Goal: Transaction & Acquisition: Purchase product/service

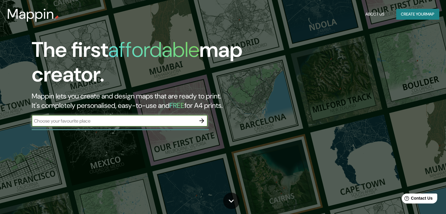
click at [164, 123] on input "text" at bounding box center [114, 120] width 164 height 7
click at [98, 120] on input "text" at bounding box center [114, 120] width 164 height 7
click at [132, 120] on input "text" at bounding box center [114, 120] width 164 height 7
drag, startPoint x: 147, startPoint y: 121, endPoint x: 152, endPoint y: 115, distance: 8.3
click at [147, 121] on input "text" at bounding box center [114, 120] width 164 height 7
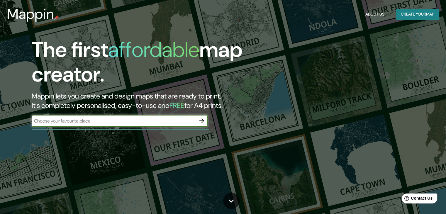
click at [156, 114] on div "The first affordable map creator. Mappin lets you create and design maps that a…" at bounding box center [142, 84] width 267 height 95
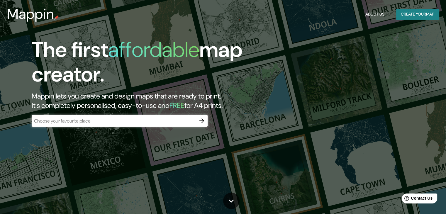
click at [104, 120] on input "text" at bounding box center [114, 120] width 164 height 7
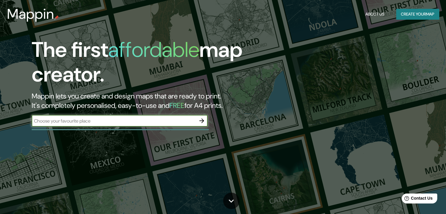
click at [79, 120] on input "text" at bounding box center [114, 120] width 164 height 7
paste input "25°38'52.1"N 100°19'50.8"W"
type input "25°38'52.1"N 100°19'50.8"W"
click at [199, 122] on icon "button" at bounding box center [201, 120] width 7 height 7
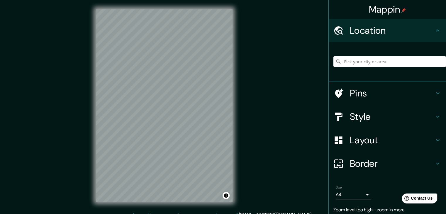
click at [405, 86] on div "Pins" at bounding box center [386, 92] width 117 height 23
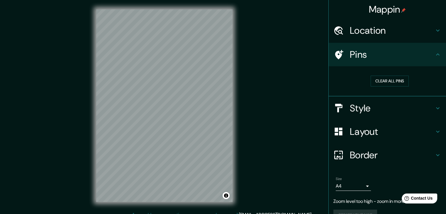
click at [434, 56] on icon at bounding box center [437, 54] width 7 height 7
click at [390, 28] on h4 "Location" at bounding box center [391, 31] width 84 height 12
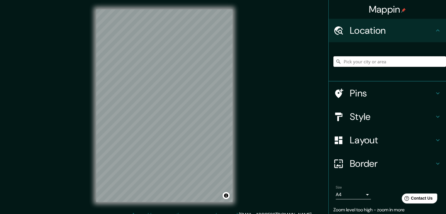
click at [376, 58] on input "Pick your city or area" at bounding box center [389, 61] width 112 height 11
click at [369, 66] on div at bounding box center [389, 61] width 112 height 29
click at [373, 62] on input "Pick your city or area" at bounding box center [389, 61] width 112 height 11
type input "[PERSON_NAME], [GEOGRAPHIC_DATA], [GEOGRAPHIC_DATA]"
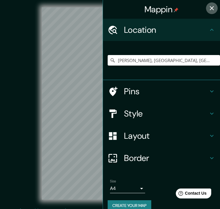
click at [210, 8] on icon "button" at bounding box center [212, 8] width 4 height 4
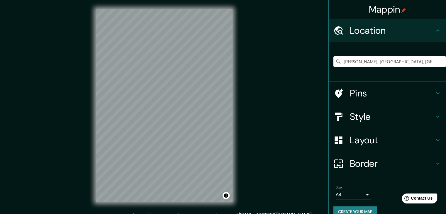
click at [378, 88] on h4 "Pins" at bounding box center [391, 93] width 84 height 12
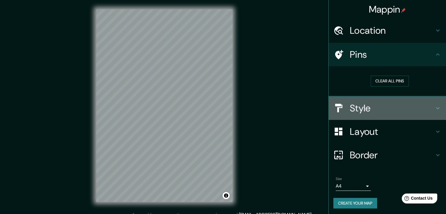
click at [366, 105] on h4 "Style" at bounding box center [391, 108] width 84 height 12
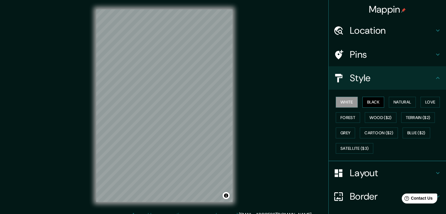
click at [372, 105] on button "Black" at bounding box center [373, 102] width 22 height 11
click at [395, 102] on button "Natural" at bounding box center [401, 102] width 27 height 11
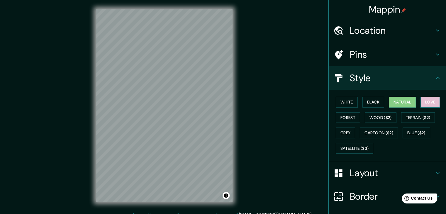
click at [423, 103] on button "Love" at bounding box center [429, 102] width 19 height 11
click at [346, 120] on button "Forest" at bounding box center [347, 117] width 24 height 11
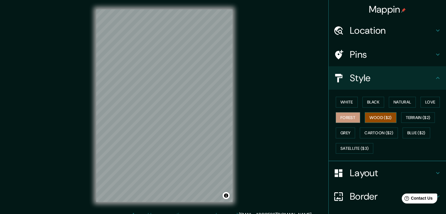
click at [371, 117] on button "Wood ($2)" at bounding box center [380, 117] width 32 height 11
click at [411, 116] on button "Terrain ($2)" at bounding box center [418, 117] width 34 height 11
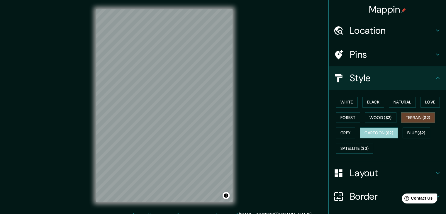
click at [375, 129] on button "Cartoon ($2)" at bounding box center [378, 132] width 38 height 11
click at [383, 101] on div "White Black Natural Love Forest Wood ($2) Terrain ($2) Grey Cartoon ($2) Blue (…" at bounding box center [389, 125] width 112 height 62
click at [370, 105] on button "Black" at bounding box center [373, 102] width 22 height 11
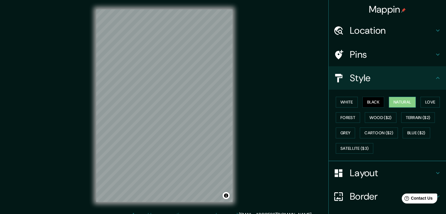
click at [393, 103] on button "Natural" at bounding box center [401, 102] width 27 height 11
click at [352, 102] on button "White" at bounding box center [346, 102] width 22 height 11
click at [369, 102] on button "Black" at bounding box center [373, 102] width 22 height 11
click at [422, 99] on button "Love" at bounding box center [429, 102] width 19 height 11
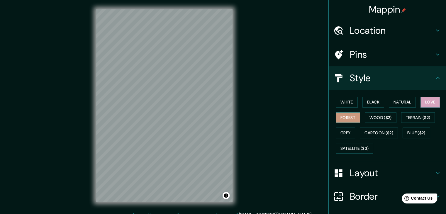
click at [351, 115] on button "Forest" at bounding box center [347, 117] width 24 height 11
click at [339, 132] on button "Grey" at bounding box center [344, 132] width 19 height 11
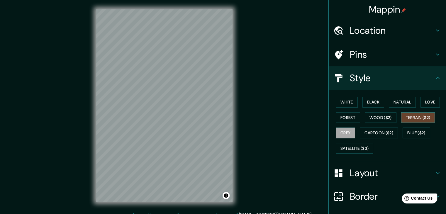
click at [412, 116] on button "Terrain ($2)" at bounding box center [418, 117] width 34 height 11
click at [342, 120] on button "Forest" at bounding box center [347, 117] width 24 height 11
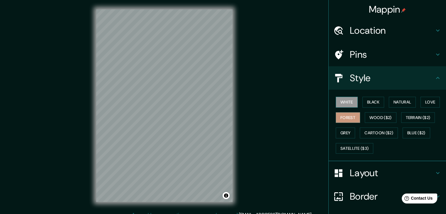
click at [350, 104] on button "White" at bounding box center [346, 102] width 22 height 11
click at [377, 101] on button "Black" at bounding box center [373, 102] width 22 height 11
click at [370, 165] on div "Layout" at bounding box center [386, 172] width 117 height 23
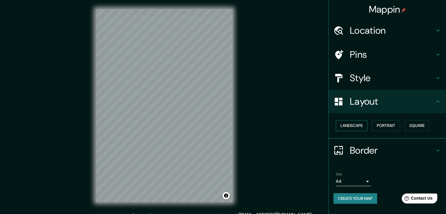
click at [360, 125] on button "Landscape" at bounding box center [351, 125] width 32 height 11
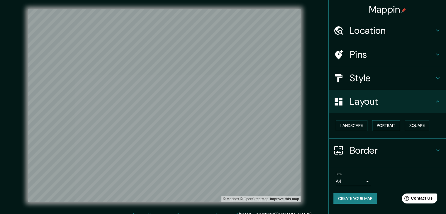
click at [382, 124] on button "Portrait" at bounding box center [386, 125] width 28 height 11
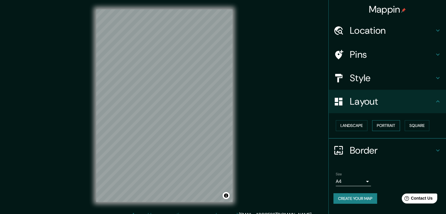
click at [400, 121] on button "Portrait" at bounding box center [386, 125] width 28 height 11
click at [360, 123] on button "Landscape" at bounding box center [351, 125] width 32 height 11
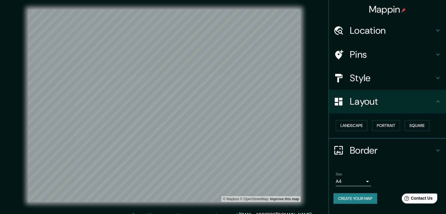
click at [368, 69] on div "Style" at bounding box center [386, 77] width 117 height 23
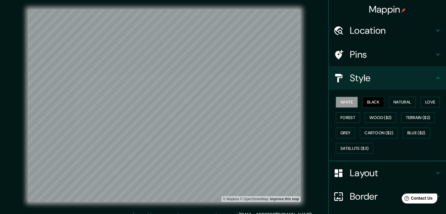
click at [350, 103] on button "White" at bounding box center [346, 102] width 22 height 11
click at [374, 102] on button "Black" at bounding box center [373, 102] width 22 height 11
click at [370, 105] on button "Black" at bounding box center [373, 102] width 22 height 11
click at [346, 105] on button "White" at bounding box center [346, 102] width 22 height 11
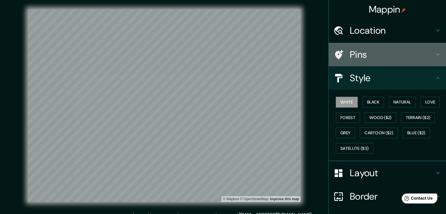
click at [387, 52] on h4 "Pins" at bounding box center [391, 55] width 84 height 12
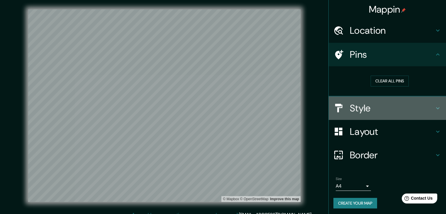
click at [354, 105] on h4 "Style" at bounding box center [391, 108] width 84 height 12
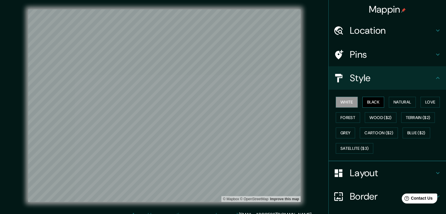
click at [370, 100] on button "Black" at bounding box center [373, 102] width 22 height 11
click at [391, 101] on button "Natural" at bounding box center [401, 102] width 27 height 11
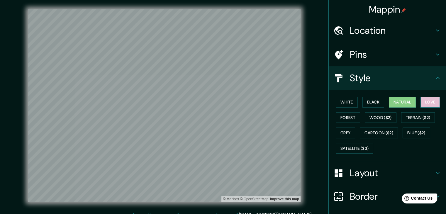
click at [428, 101] on button "Love" at bounding box center [429, 102] width 19 height 11
click at [346, 114] on button "Forest" at bounding box center [347, 117] width 24 height 11
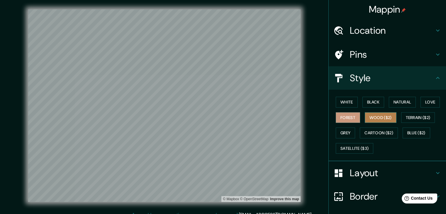
click at [364, 119] on button "Wood ($2)" at bounding box center [380, 117] width 32 height 11
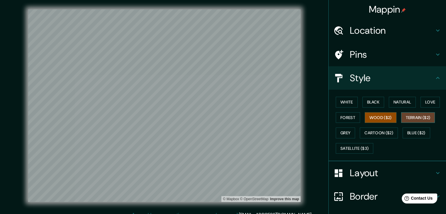
click at [401, 113] on button "Terrain ($2)" at bounding box center [418, 117] width 34 height 11
click at [342, 136] on button "Grey" at bounding box center [344, 132] width 19 height 11
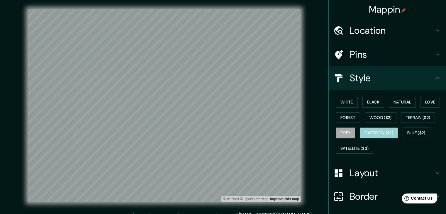
click at [374, 130] on button "Cartoon ($2)" at bounding box center [378, 132] width 38 height 11
click at [339, 129] on button "Grey" at bounding box center [344, 132] width 19 height 11
click at [347, 179] on div "Layout" at bounding box center [386, 172] width 117 height 23
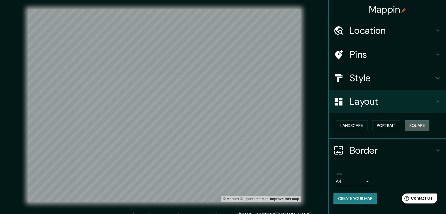
click at [422, 124] on button "Square" at bounding box center [416, 125] width 25 height 11
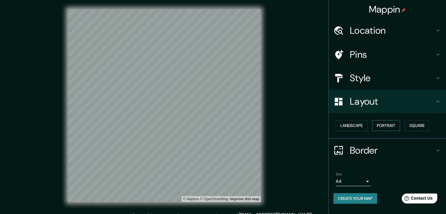
click at [397, 125] on button "Portrait" at bounding box center [386, 125] width 28 height 11
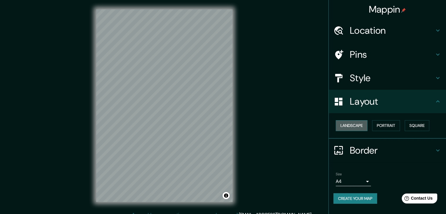
click at [356, 127] on button "Landscape" at bounding box center [351, 125] width 32 height 11
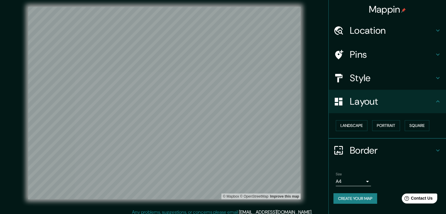
scroll to position [7, 0]
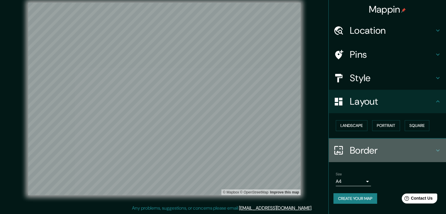
click at [414, 141] on div "Border" at bounding box center [386, 150] width 117 height 23
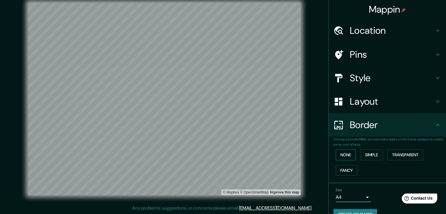
click at [340, 156] on button "None" at bounding box center [345, 154] width 20 height 11
click at [366, 153] on button "Simple" at bounding box center [371, 154] width 22 height 11
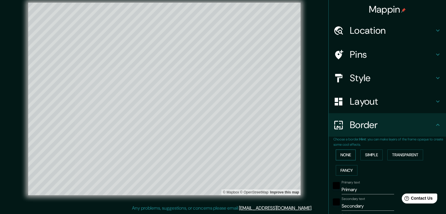
click at [349, 150] on button "None" at bounding box center [345, 154] width 20 height 11
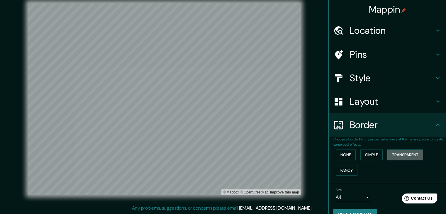
click at [398, 150] on button "Transparent" at bounding box center [405, 154] width 36 height 11
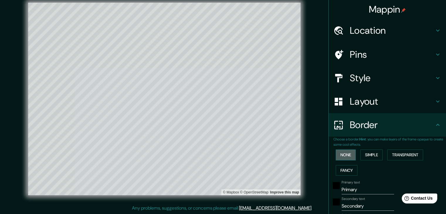
click at [341, 153] on button "None" at bounding box center [345, 154] width 20 height 11
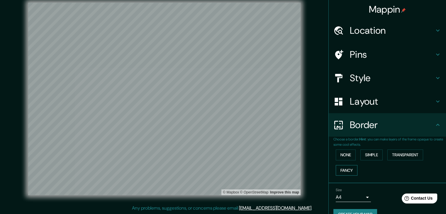
click at [343, 168] on button "Fancy" at bounding box center [346, 170] width 22 height 11
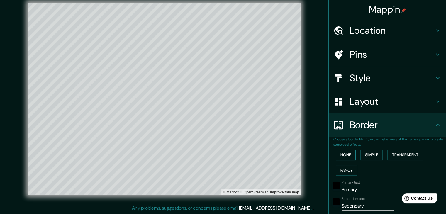
click at [342, 156] on button "None" at bounding box center [345, 154] width 20 height 11
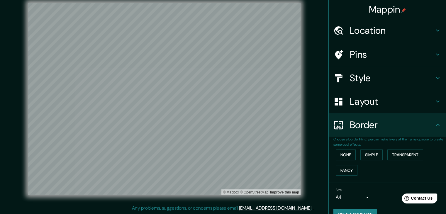
click at [434, 126] on icon at bounding box center [437, 124] width 7 height 7
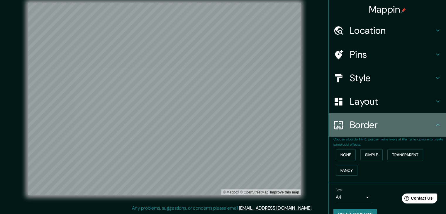
click at [428, 127] on h4 "Border" at bounding box center [391, 125] width 84 height 12
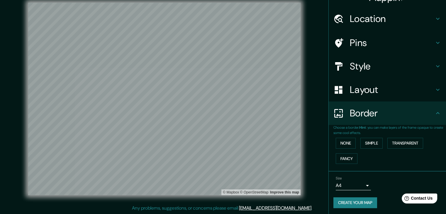
scroll to position [12, 0]
click at [360, 202] on button "Create your map" at bounding box center [355, 202] width 44 height 11
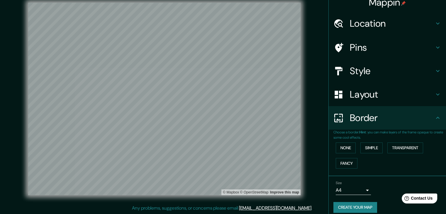
scroll to position [0, 0]
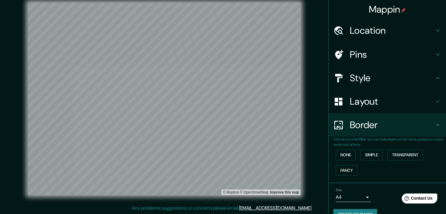
click at [361, 88] on div "Style" at bounding box center [386, 77] width 117 height 23
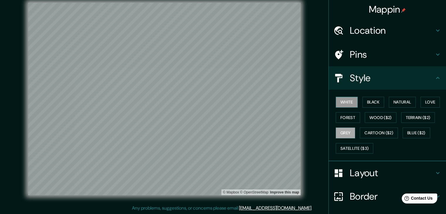
click at [344, 105] on button "White" at bounding box center [346, 102] width 22 height 11
click at [381, 103] on div "White Black Natural Love Forest Wood ($2) Terrain ($2) Grey Cartoon ($2) Blue (…" at bounding box center [389, 125] width 112 height 62
click at [372, 99] on button "Black" at bounding box center [373, 102] width 22 height 11
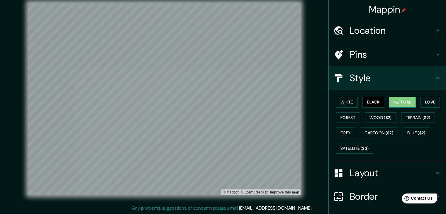
click at [404, 102] on button "Natural" at bounding box center [401, 102] width 27 height 11
click at [371, 101] on button "Black" at bounding box center [373, 102] width 22 height 11
click at [415, 100] on div "White Black Natural Love Forest Wood ($2) Terrain ($2) Grey Cartoon ($2) Blue (…" at bounding box center [389, 125] width 112 height 62
click at [420, 102] on button "Love" at bounding box center [429, 102] width 19 height 11
click at [407, 100] on button "Natural" at bounding box center [401, 102] width 27 height 11
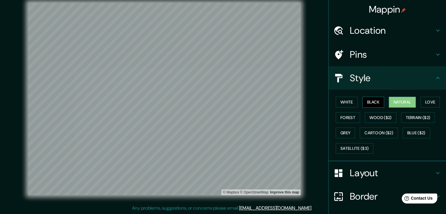
click at [373, 99] on button "Black" at bounding box center [373, 102] width 22 height 11
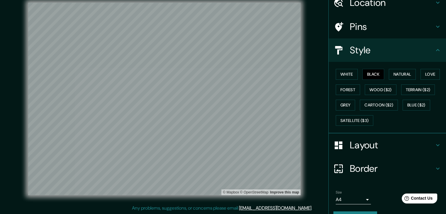
scroll to position [42, 0]
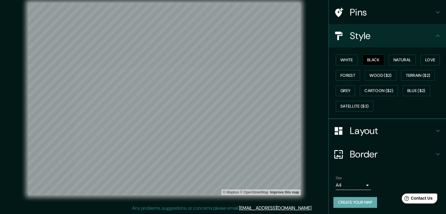
click at [354, 200] on button "Create your map" at bounding box center [355, 202] width 44 height 11
click at [368, 198] on div "Create your map" at bounding box center [387, 202] width 108 height 11
click at [339, 198] on button "Create your map" at bounding box center [355, 202] width 44 height 11
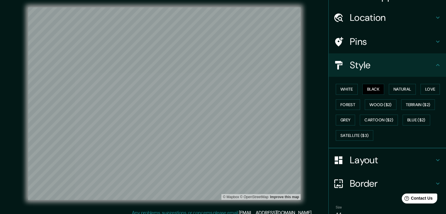
scroll to position [0, 0]
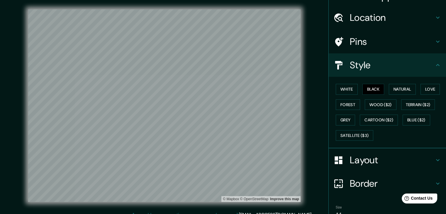
click at [363, 33] on div "Pins" at bounding box center [386, 41] width 117 height 23
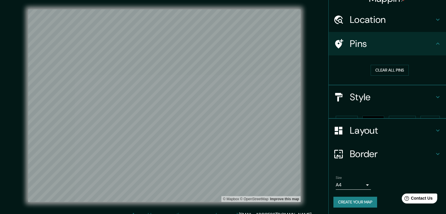
scroll to position [1, 0]
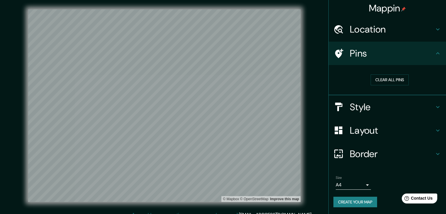
click at [376, 32] on h4 "Location" at bounding box center [391, 29] width 84 height 12
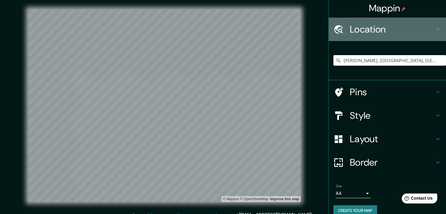
click at [379, 32] on h4 "Location" at bounding box center [391, 29] width 84 height 12
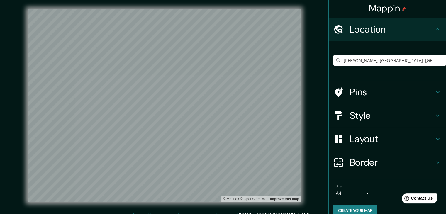
click at [427, 23] on div "Location" at bounding box center [386, 29] width 117 height 23
click at [382, 162] on h4 "Border" at bounding box center [391, 162] width 84 height 12
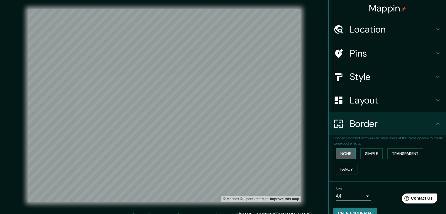
click at [342, 155] on button "None" at bounding box center [345, 153] width 20 height 11
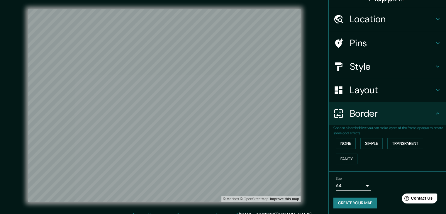
scroll to position [12, 0]
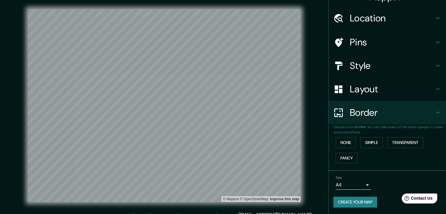
click at [358, 187] on body "Mappin Location Garza García, Nuevo León, México Garza García Nuevo León, Méxic…" at bounding box center [223, 107] width 446 height 214
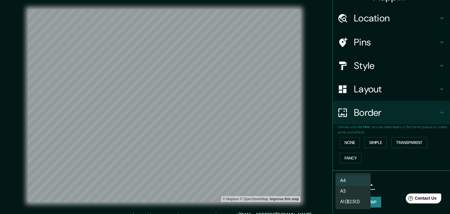
click at [354, 181] on li "A4" at bounding box center [352, 180] width 35 height 11
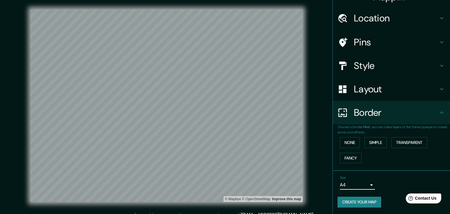
click at [355, 183] on body "Mappin Location Garza García, Nuevo León, México Garza García Nuevo León, Méxic…" at bounding box center [225, 107] width 450 height 214
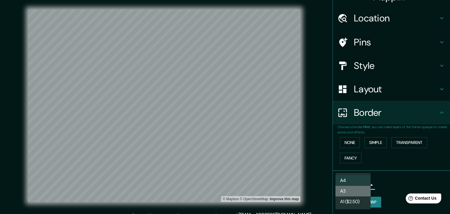
click at [349, 190] on li "A3" at bounding box center [352, 191] width 35 height 11
type input "a4"
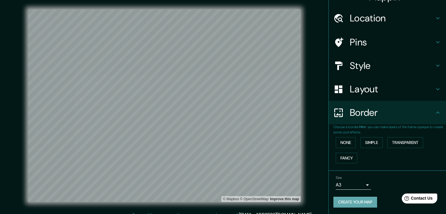
click at [350, 204] on button "Create your map" at bounding box center [355, 202] width 44 height 11
click at [352, 201] on div "Create your map" at bounding box center [387, 202] width 108 height 11
click at [359, 203] on button "Create your map" at bounding box center [355, 202] width 44 height 11
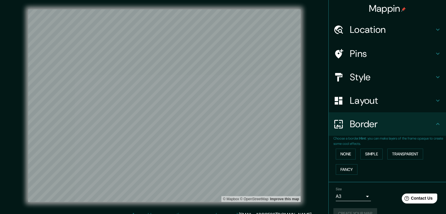
scroll to position [0, 0]
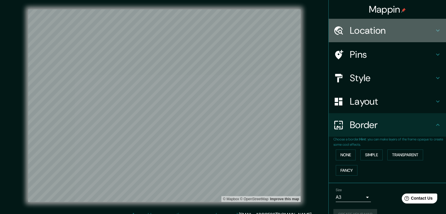
click at [378, 34] on h4 "Location" at bounding box center [391, 31] width 84 height 12
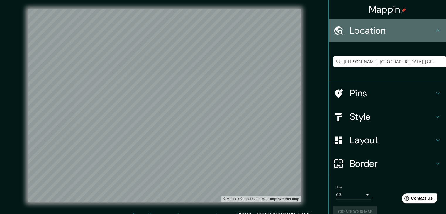
click at [378, 34] on h4 "Location" at bounding box center [391, 31] width 84 height 12
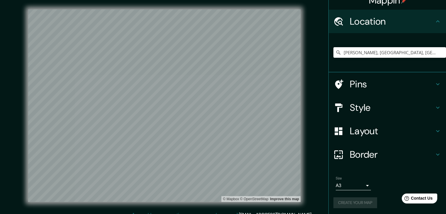
scroll to position [10, 0]
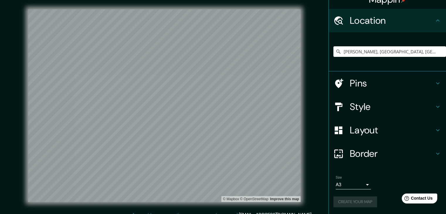
click at [344, 200] on div "Create your map" at bounding box center [387, 201] width 108 height 11
click at [364, 74] on div "Pins" at bounding box center [386, 82] width 117 height 23
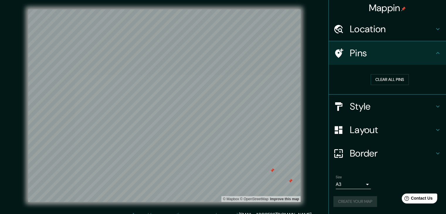
scroll to position [1, 0]
click at [355, 201] on button "Create your map" at bounding box center [355, 202] width 44 height 11
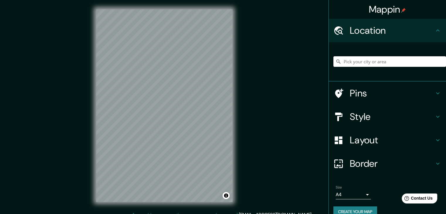
click at [362, 60] on input "Pick your city or area" at bounding box center [389, 61] width 112 height 11
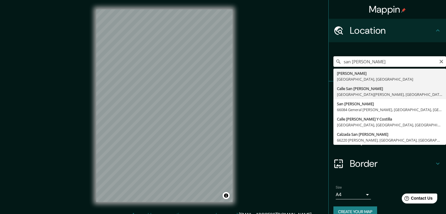
type input "Calle San Pedro Garza García, 65503 Salinas Victoria, Nuevo León, México"
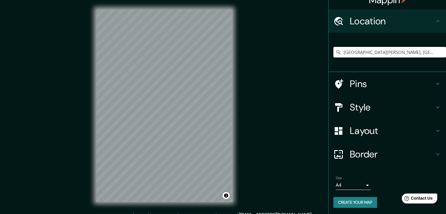
scroll to position [10, 0]
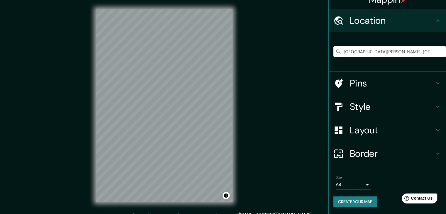
click at [372, 103] on h4 "Style" at bounding box center [391, 107] width 84 height 12
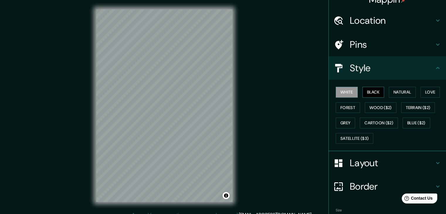
click at [364, 94] on button "Black" at bounding box center [373, 92] width 22 height 11
drag, startPoint x: 383, startPoint y: 66, endPoint x: 375, endPoint y: 69, distance: 8.2
click at [383, 67] on h4 "Style" at bounding box center [391, 68] width 84 height 12
click at [364, 165] on h4 "Layout" at bounding box center [391, 163] width 84 height 12
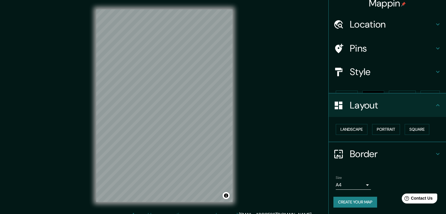
scroll to position [0, 0]
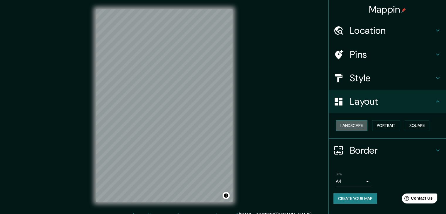
click at [357, 124] on button "Landscape" at bounding box center [351, 125] width 32 height 11
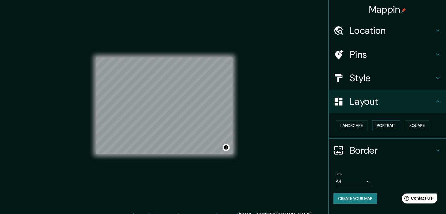
click at [380, 123] on button "Portrait" at bounding box center [386, 125] width 28 height 11
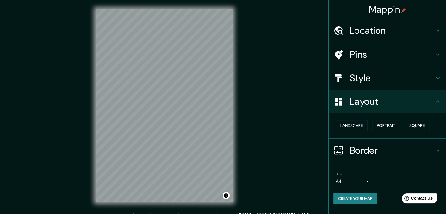
click at [362, 123] on button "Landscape" at bounding box center [351, 125] width 32 height 11
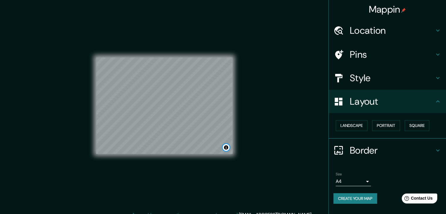
click at [226, 149] on button "Toggle attribution" at bounding box center [225, 147] width 7 height 7
click at [228, 148] on button "Toggle attribution" at bounding box center [225, 147] width 7 height 7
click at [359, 182] on body "Mappin Location Calle San Pedro Garza García, 65503 Salinas Victoria, Nuevo Leó…" at bounding box center [223, 107] width 446 height 214
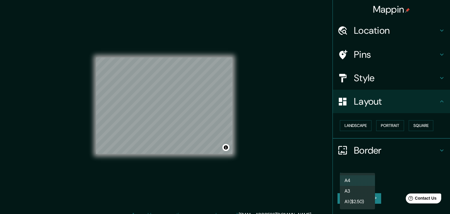
click at [349, 195] on li "A3" at bounding box center [357, 191] width 35 height 11
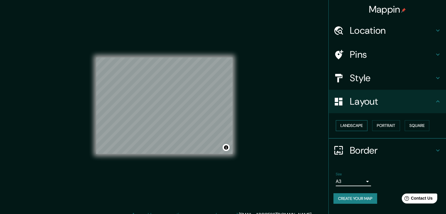
click at [354, 126] on button "Landscape" at bounding box center [351, 125] width 32 height 11
click at [433, 120] on div "Landscape Portrait Square" at bounding box center [389, 126] width 112 height 16
click at [424, 124] on button "Square" at bounding box center [416, 125] width 25 height 11
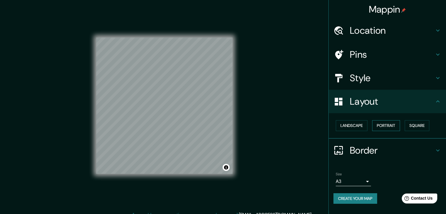
click at [393, 126] on button "Portrait" at bounding box center [386, 125] width 28 height 11
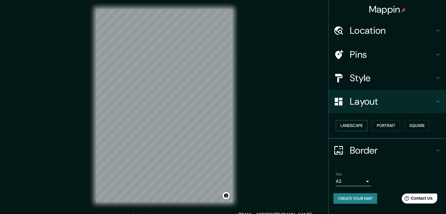
click at [349, 121] on button "Landscape" at bounding box center [351, 125] width 32 height 11
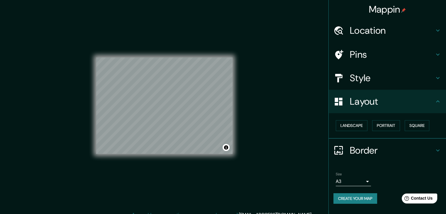
click at [366, 83] on h4 "Style" at bounding box center [391, 78] width 84 height 12
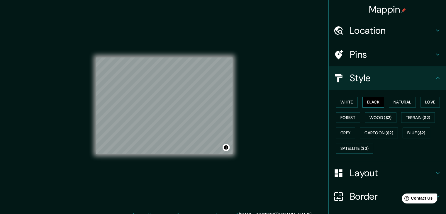
click at [367, 106] on button "Black" at bounding box center [373, 102] width 22 height 11
click at [390, 100] on button "Natural" at bounding box center [401, 102] width 27 height 11
click at [372, 102] on button "Black" at bounding box center [373, 102] width 22 height 11
click at [408, 102] on button "Natural" at bounding box center [401, 102] width 27 height 11
click at [420, 102] on button "Love" at bounding box center [429, 102] width 19 height 11
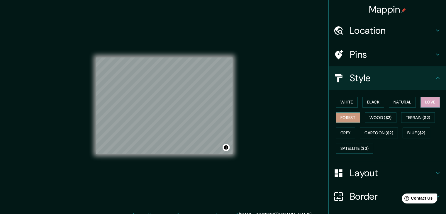
click at [341, 115] on button "Forest" at bounding box center [347, 117] width 24 height 11
click at [341, 128] on button "Grey" at bounding box center [344, 132] width 19 height 11
click at [362, 105] on button "Black" at bounding box center [373, 102] width 22 height 11
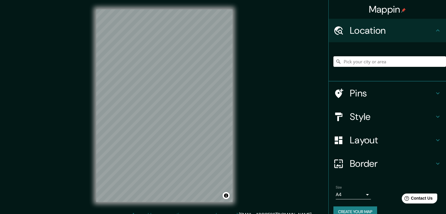
click at [249, 78] on div "Mappin Location Pins Style Layout Border Choose a border. Hint : you can make l…" at bounding box center [223, 110] width 446 height 221
click at [279, 69] on div "Mappin Location Pins Style Layout Border Choose a border. Hint : you can make l…" at bounding box center [223, 110] width 446 height 221
click at [368, 54] on div at bounding box center [389, 61] width 112 height 29
click at [366, 63] on input "Pick your city or area" at bounding box center [389, 61] width 112 height 11
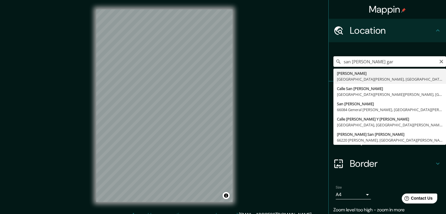
type input "Calle San Pedro Garza García, 65503 Salinas Victoria, Nuevo León, México"
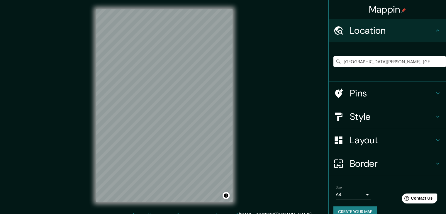
click at [356, 154] on div "Border" at bounding box center [386, 163] width 117 height 23
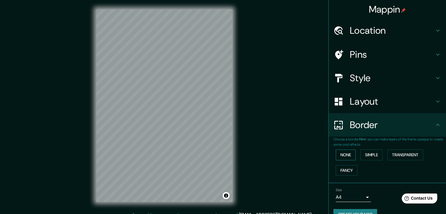
click at [341, 156] on button "None" at bounding box center [345, 154] width 20 height 11
click at [362, 99] on h4 "Layout" at bounding box center [391, 101] width 84 height 12
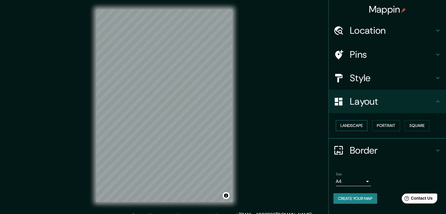
click at [359, 128] on button "Landscape" at bounding box center [351, 125] width 32 height 11
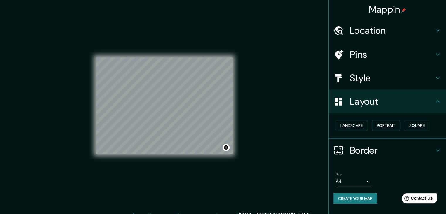
click at [359, 67] on div "Style" at bounding box center [386, 77] width 117 height 23
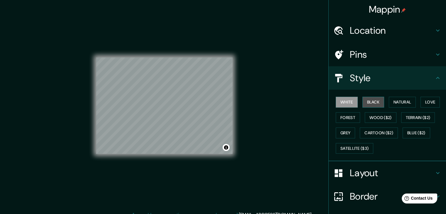
click at [367, 101] on button "Black" at bounding box center [373, 102] width 22 height 11
click at [226, 147] on button "Toggle attribution" at bounding box center [225, 147] width 7 height 7
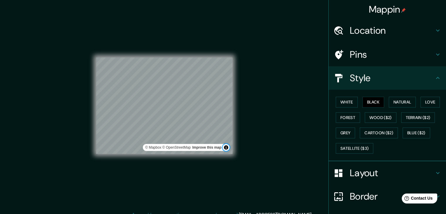
click at [226, 148] on button "Toggle attribution" at bounding box center [225, 147] width 7 height 7
click at [369, 190] on h4 "Border" at bounding box center [391, 196] width 84 height 12
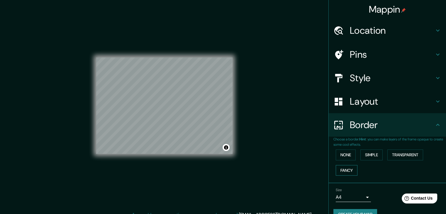
click at [340, 171] on button "Fancy" at bounding box center [346, 170] width 22 height 11
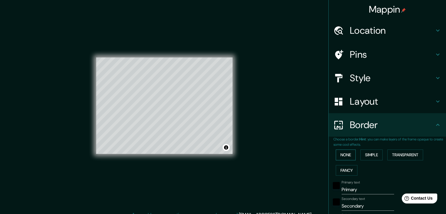
click at [344, 157] on button "None" at bounding box center [345, 154] width 20 height 11
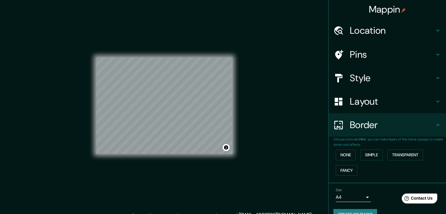
click at [378, 124] on h4 "Border" at bounding box center [391, 125] width 84 height 12
click at [358, 50] on h4 "Pins" at bounding box center [391, 55] width 84 height 12
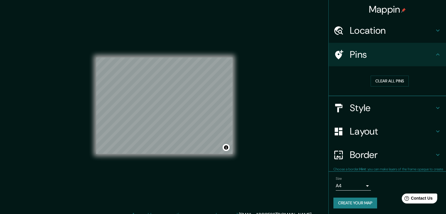
click at [370, 52] on h4 "Pins" at bounding box center [391, 55] width 84 height 12
click at [359, 108] on h4 "Style" at bounding box center [391, 108] width 84 height 12
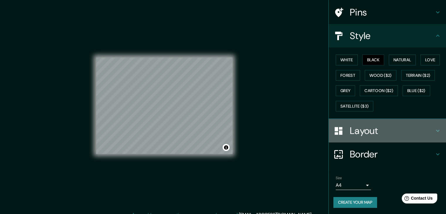
click at [368, 134] on h4 "Layout" at bounding box center [391, 131] width 84 height 12
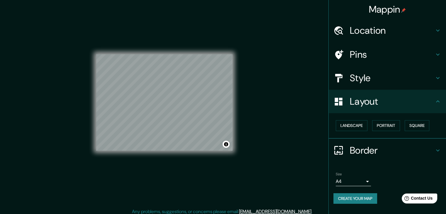
scroll to position [7, 0]
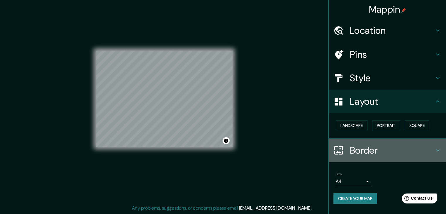
click at [404, 141] on div "Border" at bounding box center [386, 150] width 117 height 23
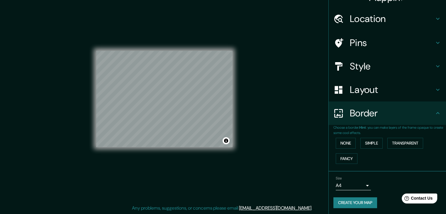
scroll to position [12, 0]
click at [255, 116] on div "Mappin Location Calle San Pedro Garza García, 65503 Salinas Victoria, Nuevo Leó…" at bounding box center [223, 103] width 446 height 221
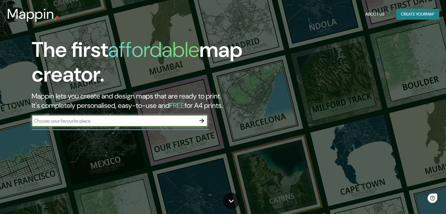
drag, startPoint x: 182, startPoint y: 120, endPoint x: 179, endPoint y: 122, distance: 4.1
click at [182, 122] on input "text" at bounding box center [114, 120] width 164 height 7
type input "[GEOGRAPHIC_DATA]"
click at [201, 120] on icon "button" at bounding box center [201, 120] width 7 height 7
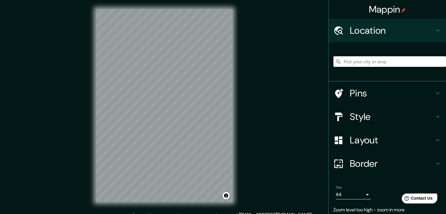
click at [357, 164] on h4 "Border" at bounding box center [391, 164] width 84 height 12
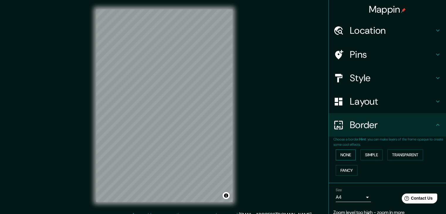
click at [343, 150] on button "None" at bounding box center [345, 154] width 20 height 11
click at [354, 100] on h4 "Layout" at bounding box center [391, 101] width 84 height 12
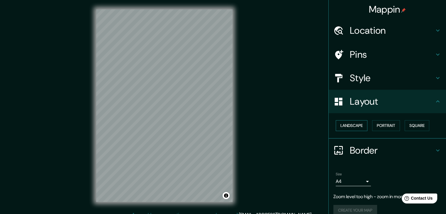
click at [356, 122] on button "Landscape" at bounding box center [351, 125] width 32 height 11
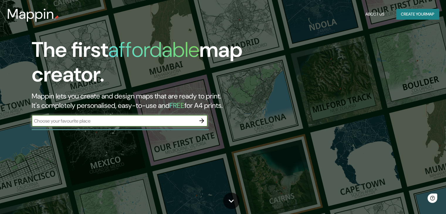
click at [174, 116] on div "​" at bounding box center [120, 121] width 176 height 12
drag, startPoint x: 168, startPoint y: 124, endPoint x: 166, endPoint y: 122, distance: 3.1
click at [168, 124] on div "​" at bounding box center [120, 121] width 176 height 12
click at [202, 120] on icon "button" at bounding box center [201, 120] width 7 height 7
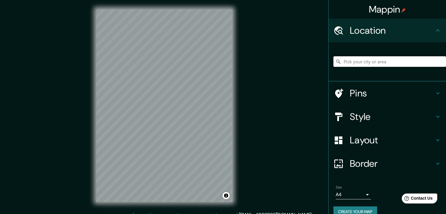
click at [369, 57] on input "Pick your city or area" at bounding box center [389, 61] width 112 height 11
type input "[PERSON_NAME], [GEOGRAPHIC_DATA], [GEOGRAPHIC_DATA]"
click at [360, 161] on h4 "Border" at bounding box center [391, 164] width 84 height 12
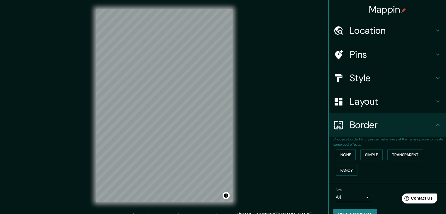
click at [380, 102] on h4 "Layout" at bounding box center [391, 101] width 84 height 12
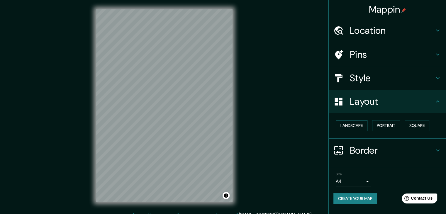
click at [356, 125] on button "Landscape" at bounding box center [351, 125] width 32 height 11
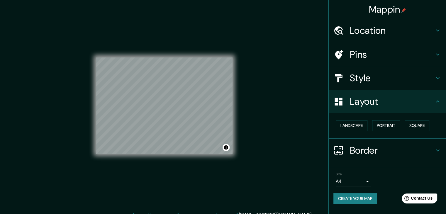
click at [389, 78] on h4 "Style" at bounding box center [391, 78] width 84 height 12
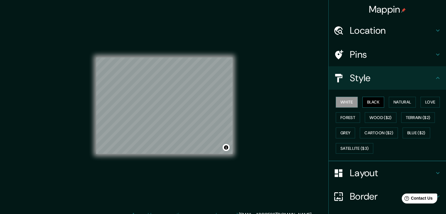
click at [366, 104] on button "Black" at bounding box center [373, 102] width 22 height 11
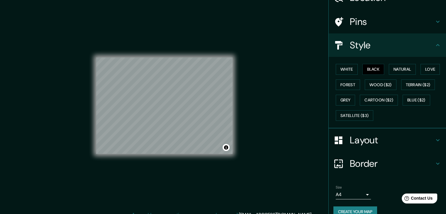
scroll to position [42, 0]
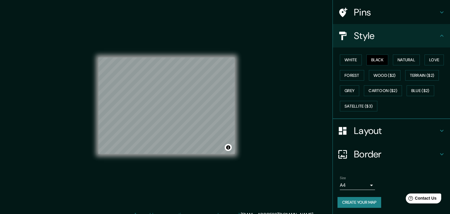
click at [355, 185] on body "Mappin Location Garza García, Nuevo León, México Garza García Nuevo León, Méxic…" at bounding box center [225, 107] width 450 height 214
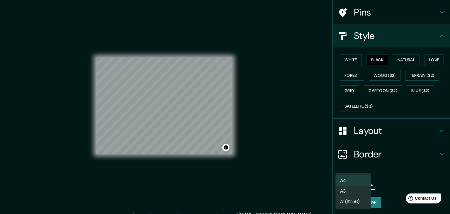
click at [350, 190] on li "A3" at bounding box center [352, 191] width 35 height 11
type input "a4"
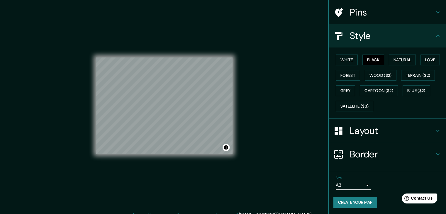
click at [353, 198] on button "Create your map" at bounding box center [355, 202] width 44 height 11
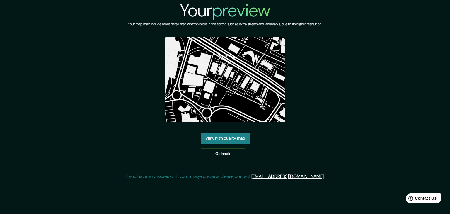
click at [241, 140] on link "View high quality map" at bounding box center [225, 138] width 49 height 11
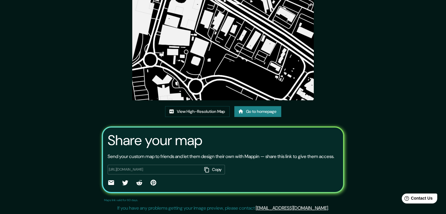
scroll to position [61, 0]
click at [188, 106] on link "View High-Resolution Map" at bounding box center [197, 111] width 64 height 11
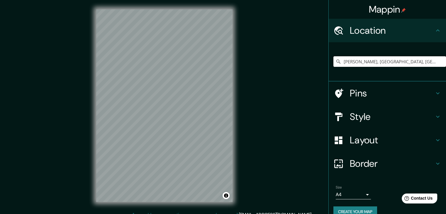
click at [398, 58] on input "[PERSON_NAME], [GEOGRAPHIC_DATA], [GEOGRAPHIC_DATA]" at bounding box center [389, 61] width 112 height 11
click at [413, 60] on input "[PERSON_NAME], [GEOGRAPHIC_DATA], [GEOGRAPHIC_DATA]" at bounding box center [389, 61] width 112 height 11
click at [412, 60] on input "[PERSON_NAME], [GEOGRAPHIC_DATA], [GEOGRAPHIC_DATA]" at bounding box center [389, 61] width 112 height 11
type input "[PERSON_NAME], [GEOGRAPHIC_DATA], [GEOGRAPHIC_DATA]"
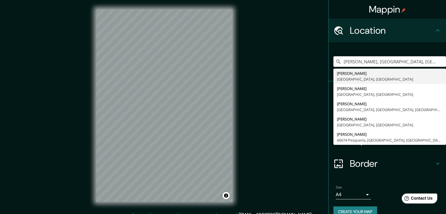
click at [422, 50] on div "[PERSON_NAME], [GEOGRAPHIC_DATA], [GEOGRAPHIC_DATA] [PERSON_NAME][GEOGRAPHIC_DA…" at bounding box center [389, 61] width 112 height 29
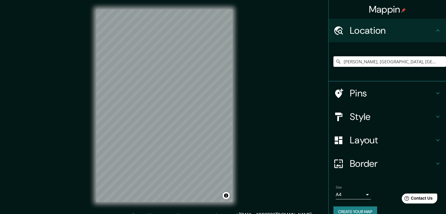
click at [370, 118] on h4 "Style" at bounding box center [391, 117] width 84 height 12
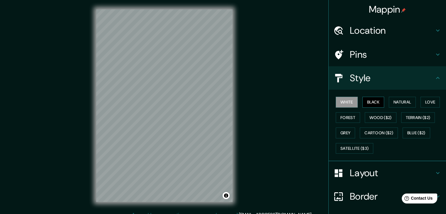
click at [370, 98] on button "Black" at bounding box center [373, 102] width 22 height 11
click at [341, 99] on button "White" at bounding box center [346, 102] width 22 height 11
click at [402, 103] on button "Natural" at bounding box center [401, 102] width 27 height 11
click at [362, 173] on h4 "Layout" at bounding box center [391, 173] width 84 height 12
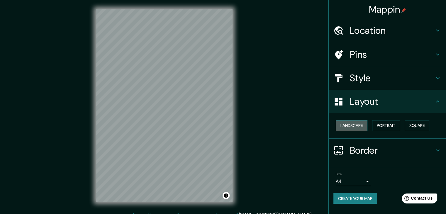
click at [358, 123] on button "Landscape" at bounding box center [351, 125] width 32 height 11
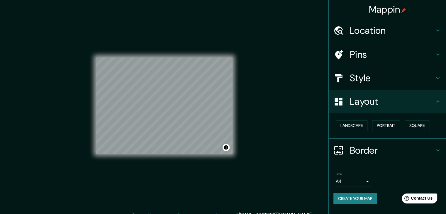
click at [394, 81] on h4 "Style" at bounding box center [391, 78] width 84 height 12
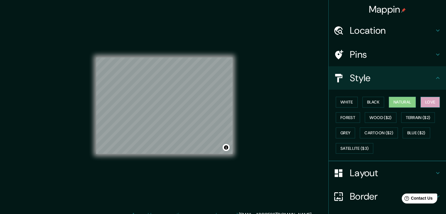
click at [426, 101] on button "Love" at bounding box center [429, 102] width 19 height 11
click at [347, 118] on button "Forest" at bounding box center [347, 117] width 24 height 11
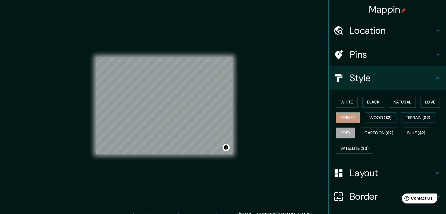
click at [346, 129] on button "Grey" at bounding box center [344, 132] width 19 height 11
click at [344, 100] on button "White" at bounding box center [346, 102] width 22 height 11
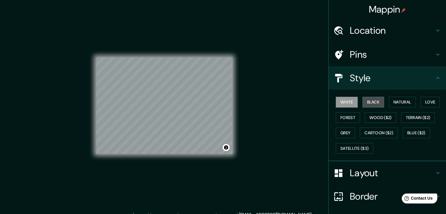
drag, startPoint x: 365, startPoint y: 104, endPoint x: 361, endPoint y: 105, distance: 4.1
click at [365, 104] on button "Black" at bounding box center [373, 102] width 22 height 11
